Goal: Navigation & Orientation: Find specific page/section

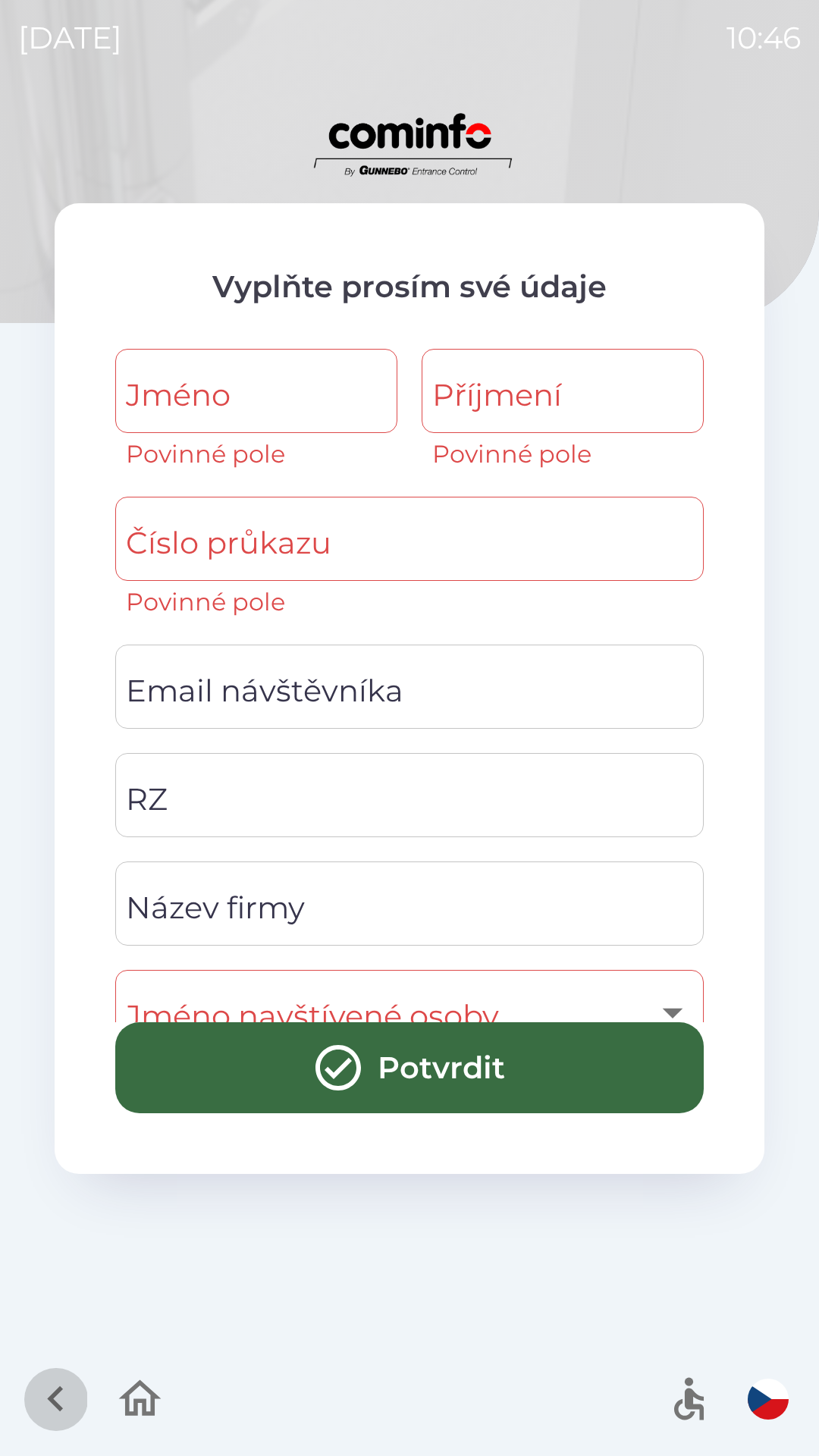
click at [56, 1396] on icon "button" at bounding box center [54, 1399] width 16 height 25
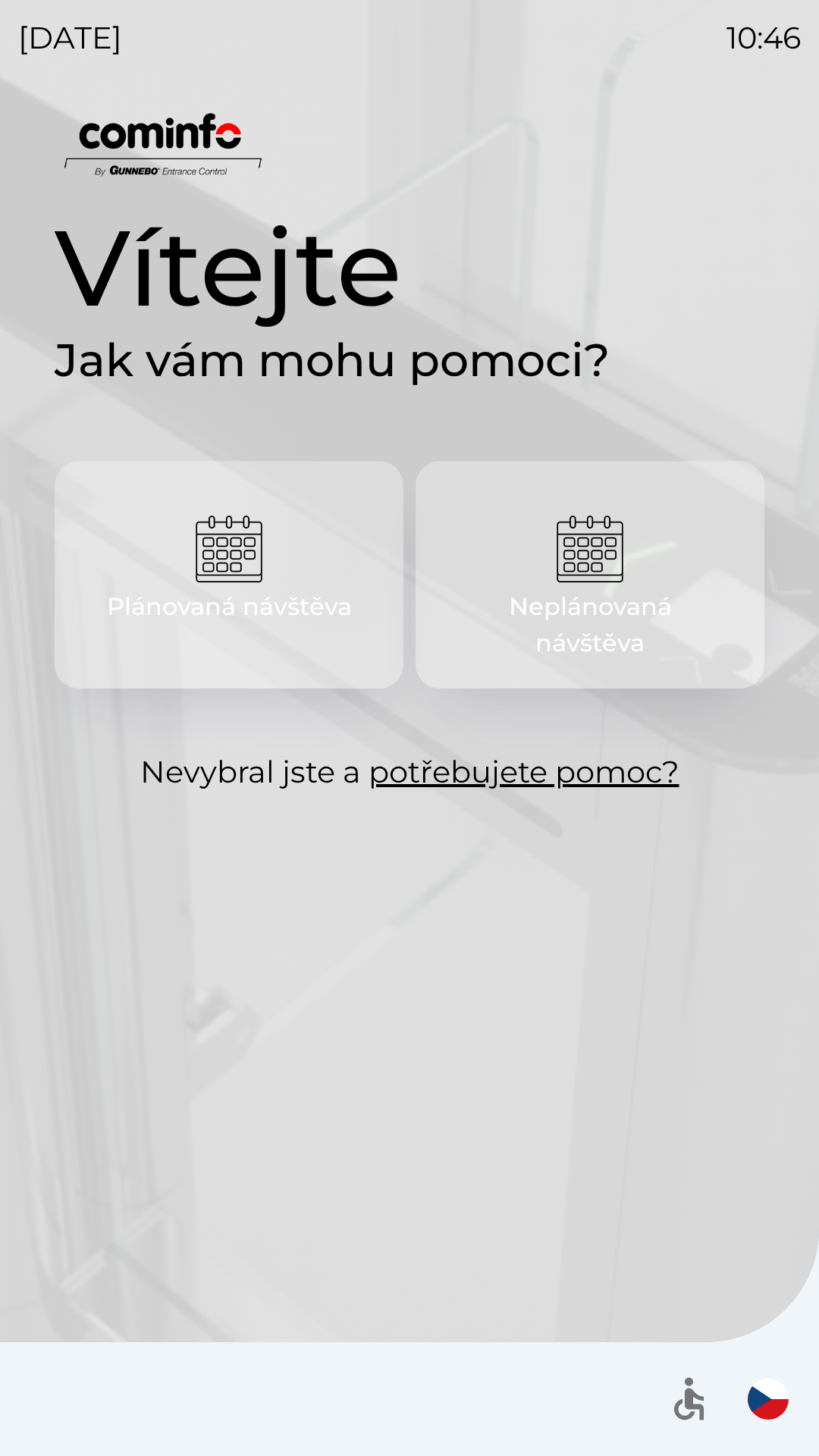
click at [227, 650] on button "Plánovaná návštěva" at bounding box center [229, 575] width 348 height 228
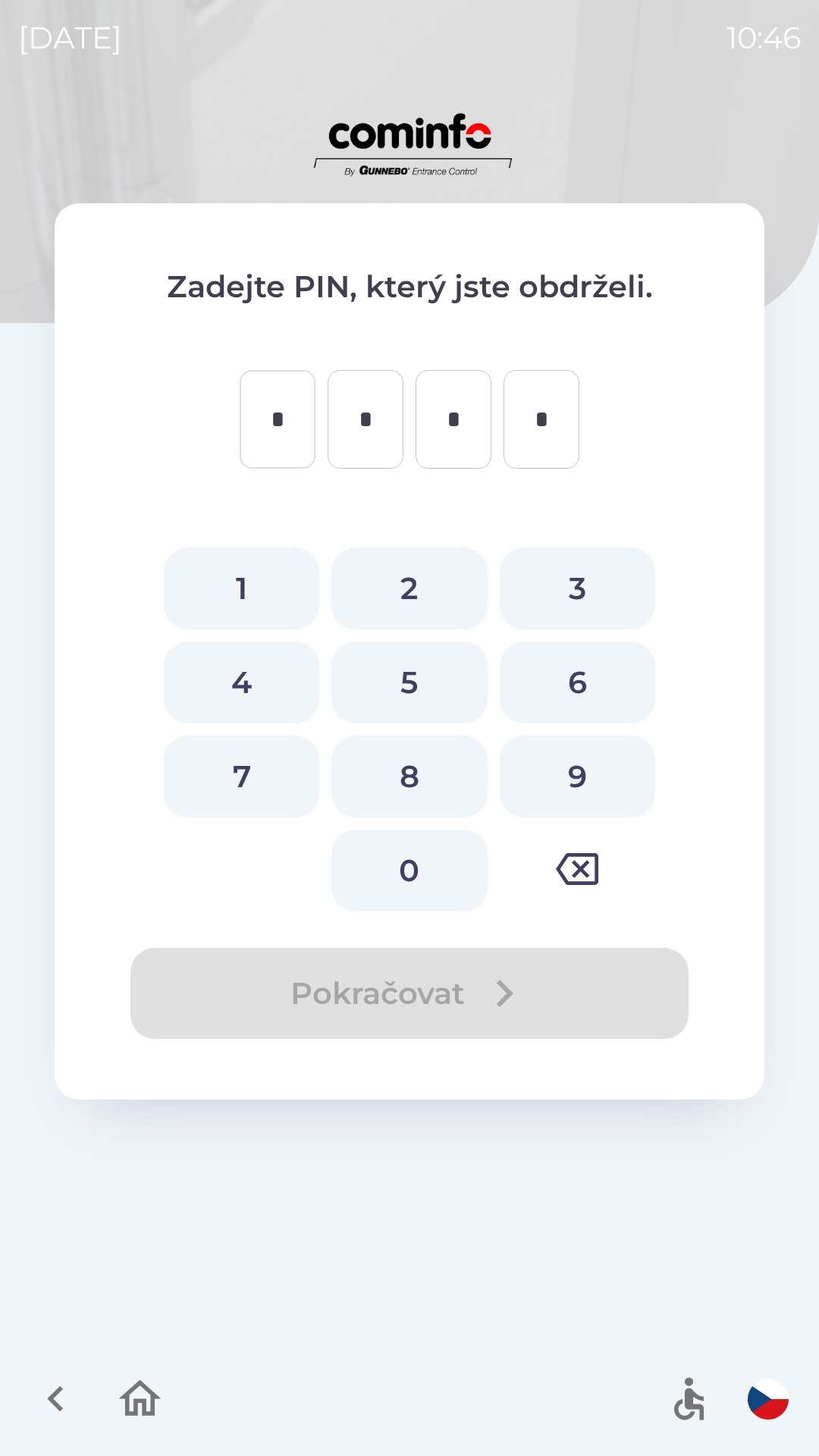
click at [69, 1393] on icon "button" at bounding box center [56, 1399] width 51 height 51
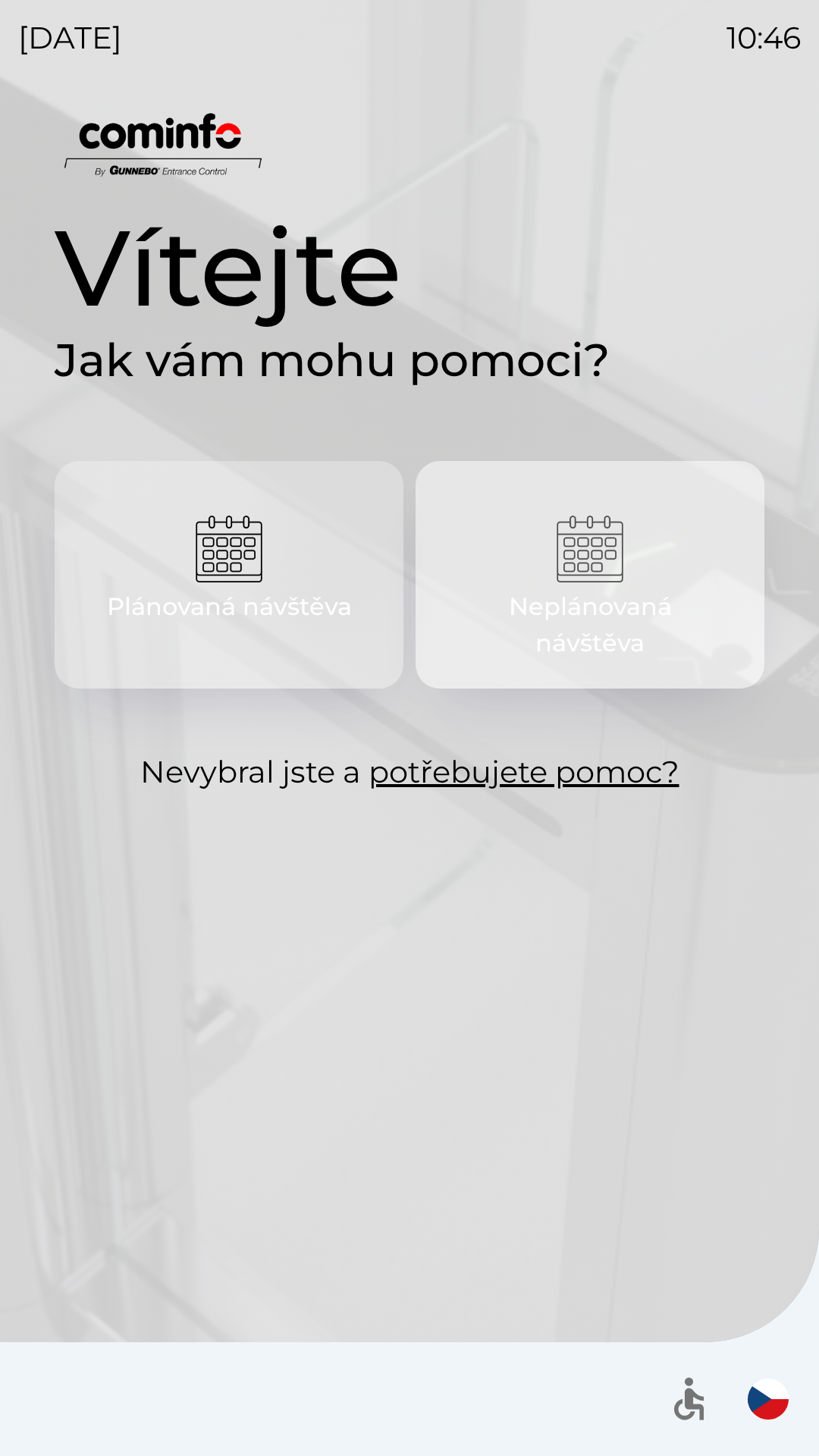
click at [603, 650] on p "Neplánovaná návštěva" at bounding box center [590, 625] width 276 height 73
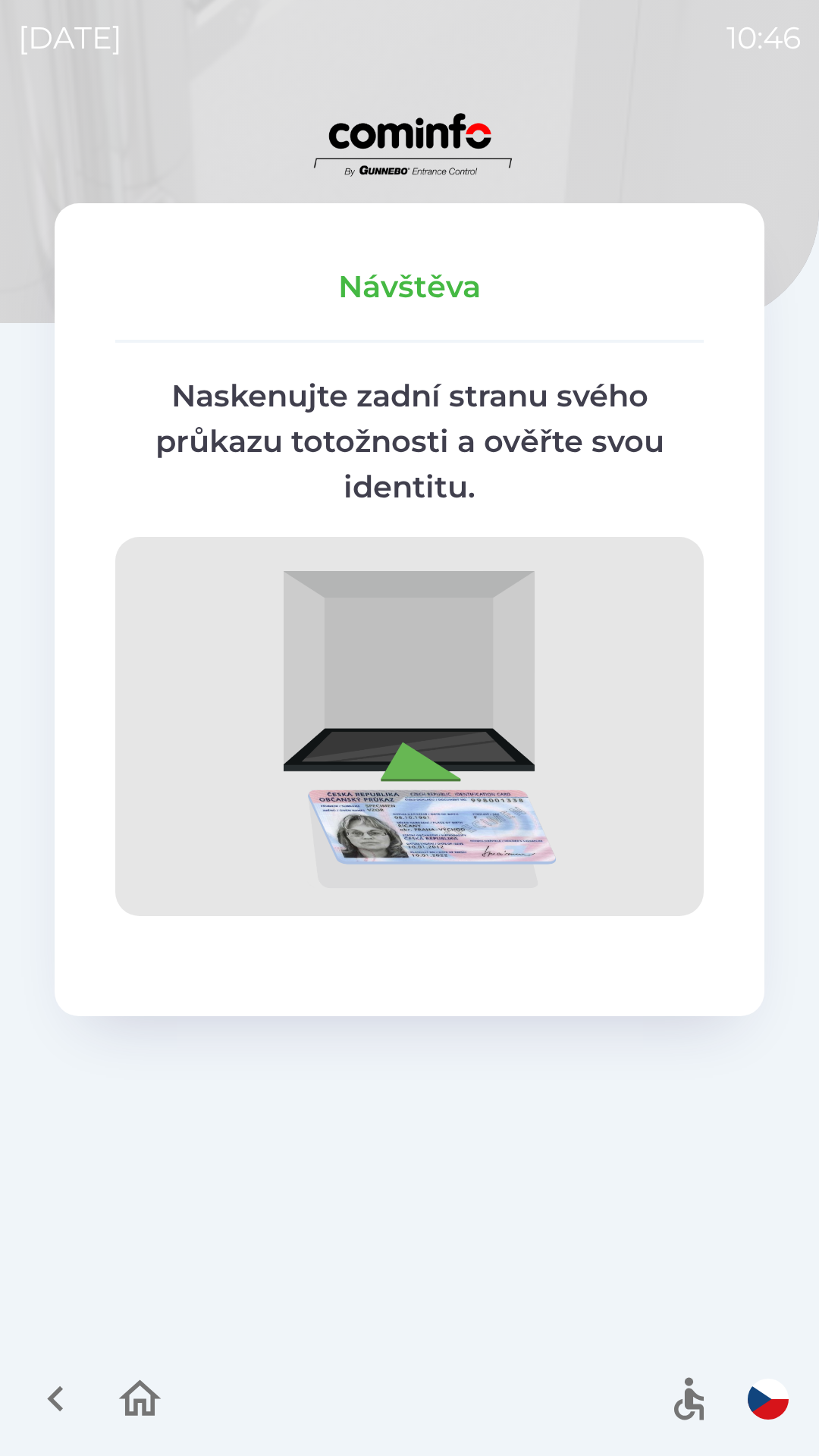
click at [59, 1386] on icon "button" at bounding box center [56, 1399] width 51 height 51
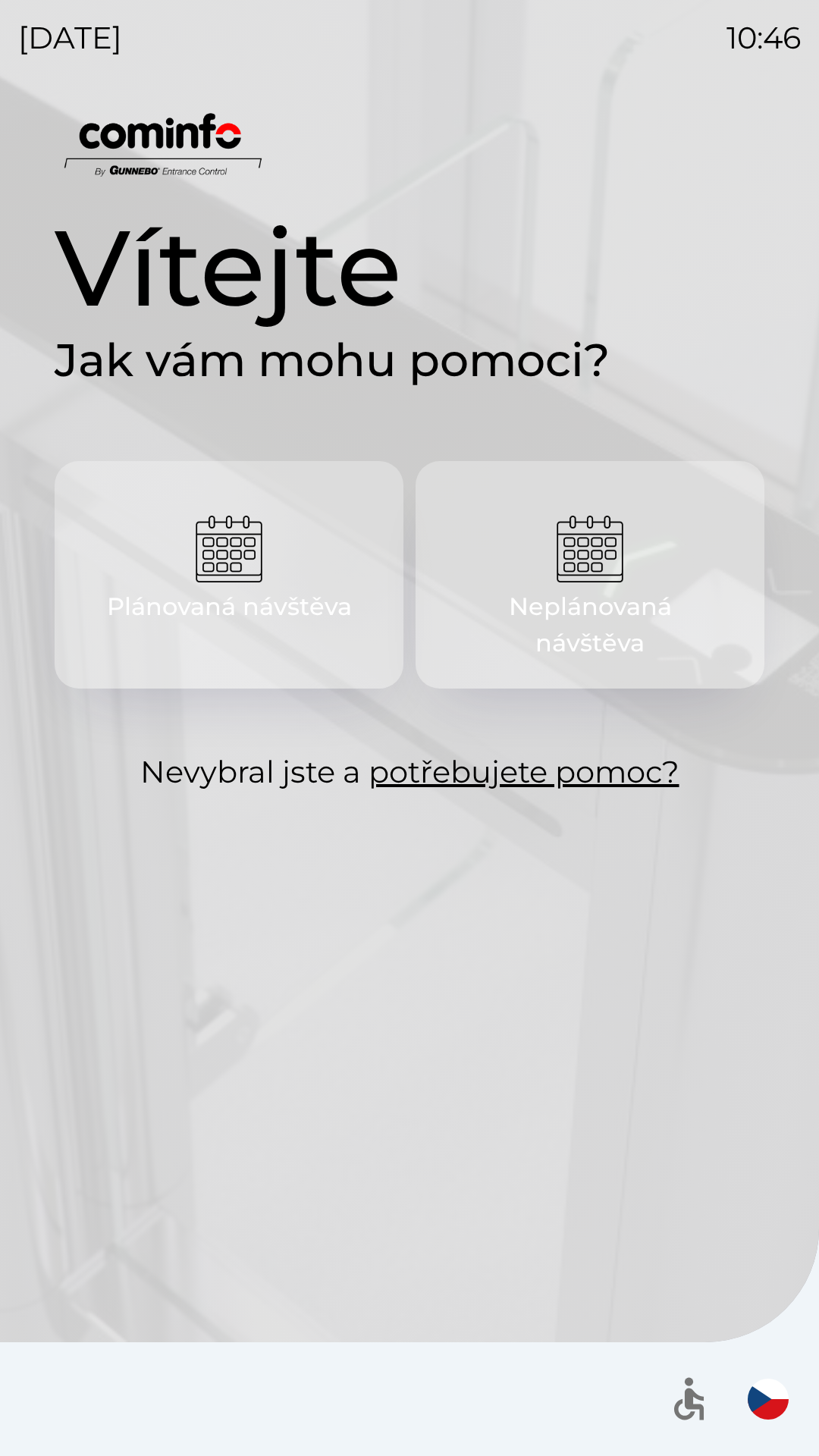
click at [763, 1389] on img "button" at bounding box center [768, 1399] width 41 height 41
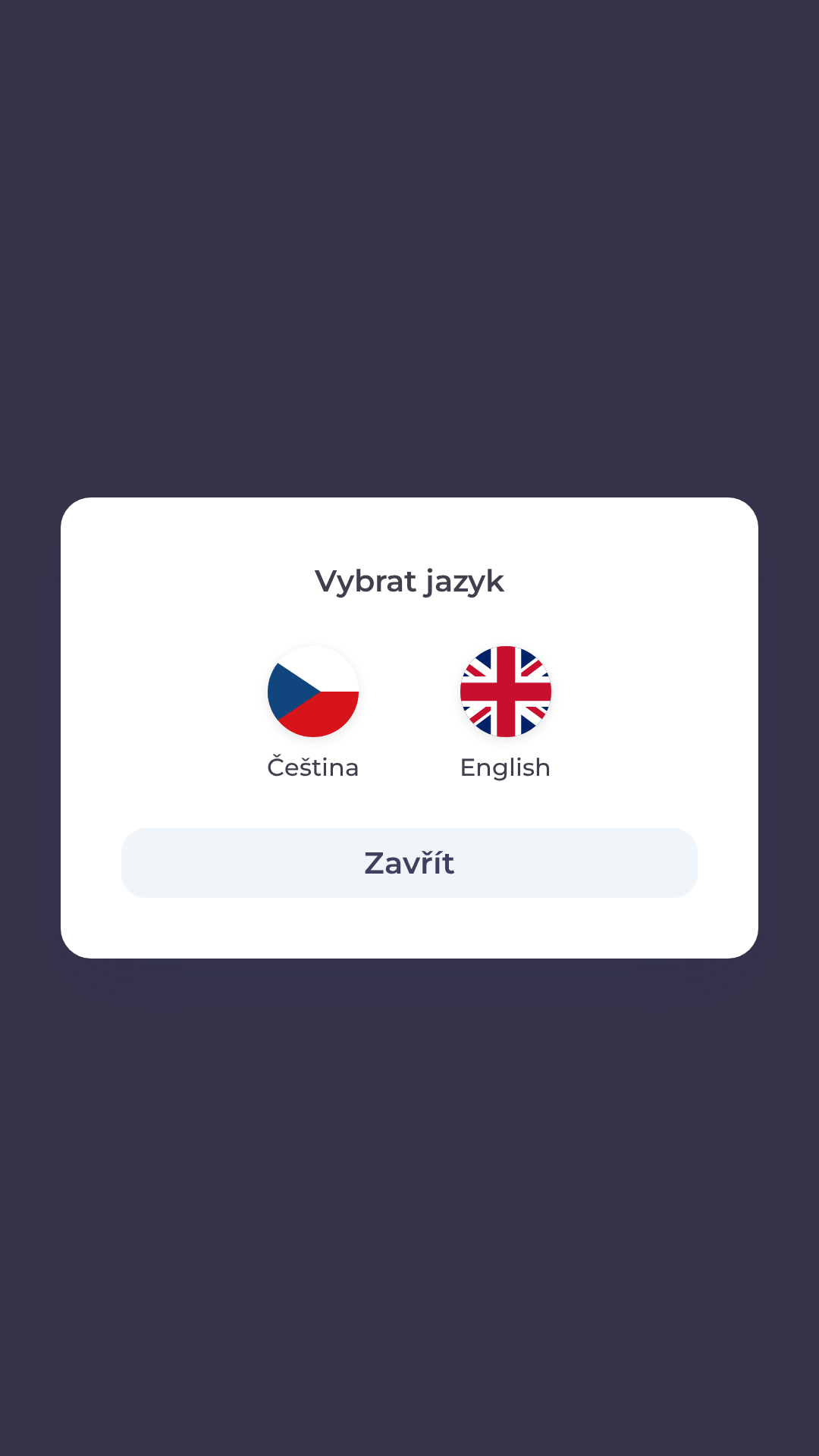
click at [506, 867] on button "Zavřít" at bounding box center [410, 863] width 576 height 70
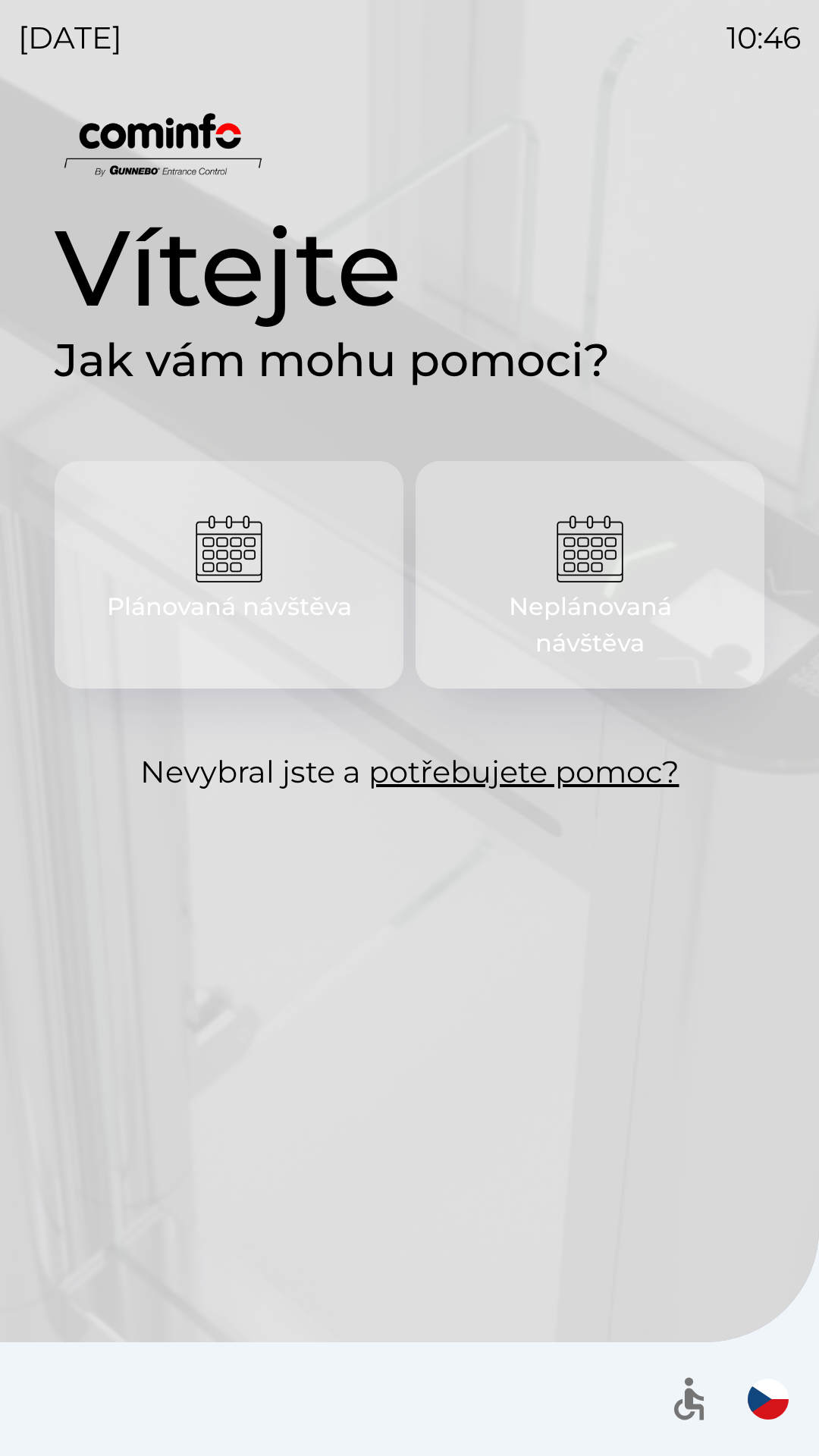
click at [753, 1389] on img "button" at bounding box center [768, 1399] width 41 height 41
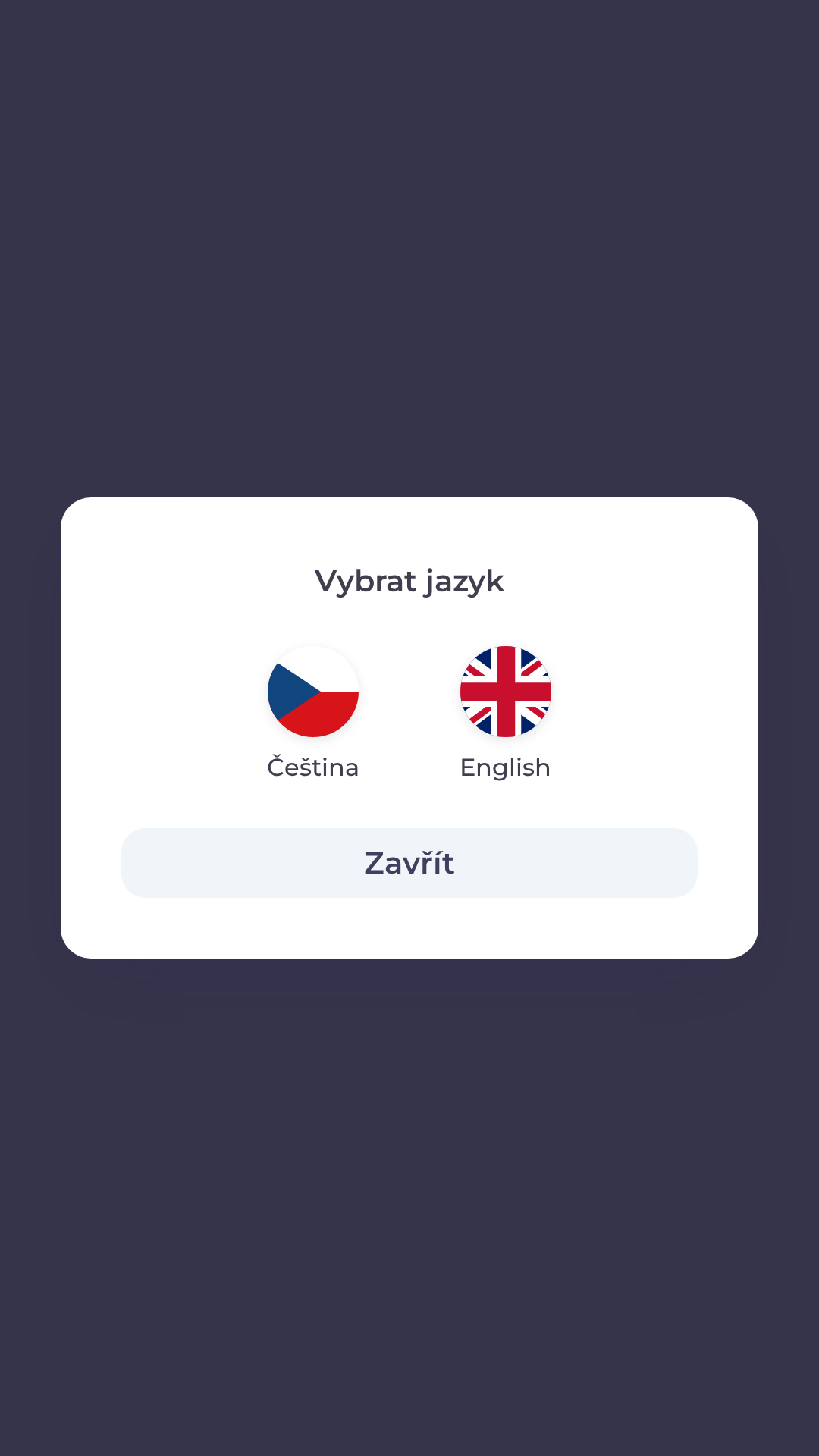
click at [473, 853] on button "Zavřít" at bounding box center [410, 863] width 576 height 70
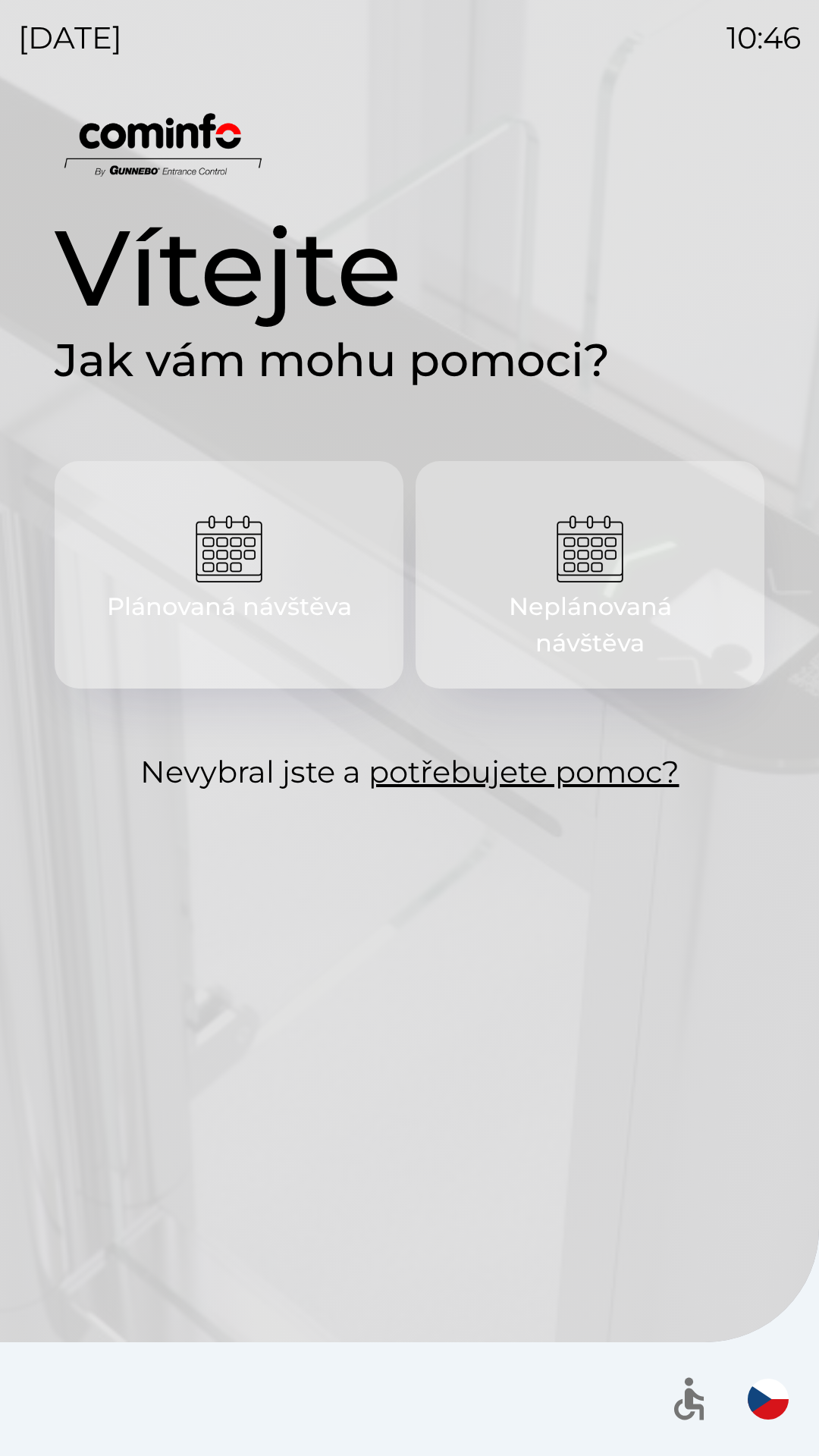
click at [679, 1394] on icon "button" at bounding box center [689, 1399] width 51 height 51
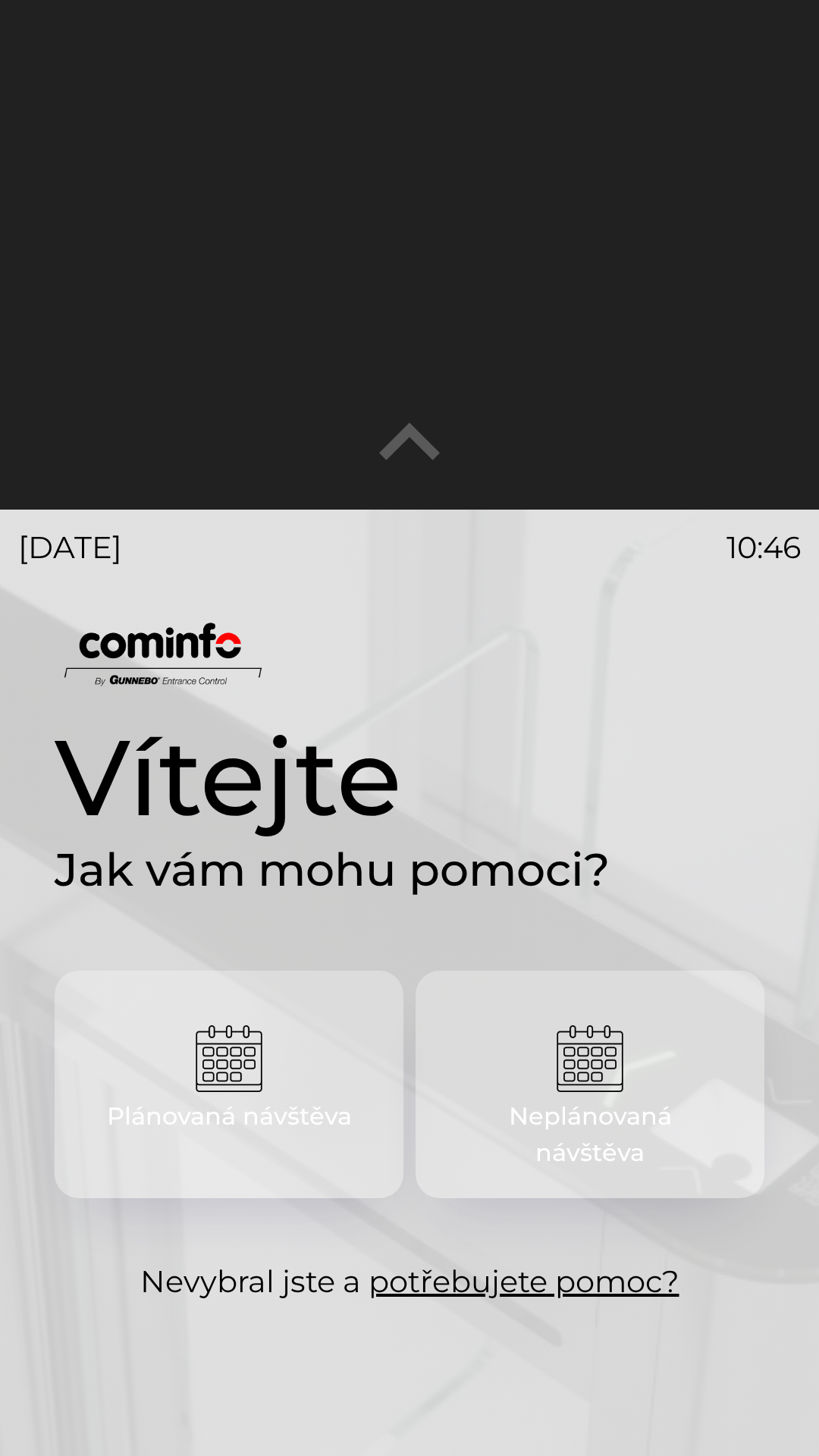
click at [414, 446] on icon "button" at bounding box center [409, 443] width 121 height 122
